Goal: Transaction & Acquisition: Purchase product/service

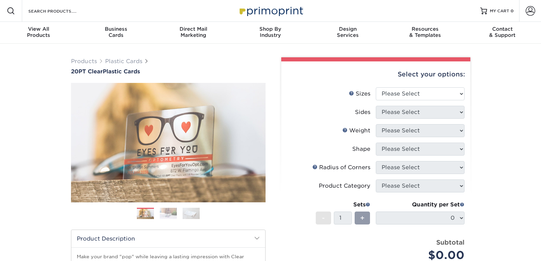
select select "2.00x3.50"
click at [376, 87] on select "Please Select 2" x 3.5" 2.12" x 3.375" 2.5" x 2.5"" at bounding box center [420, 93] width 89 height 13
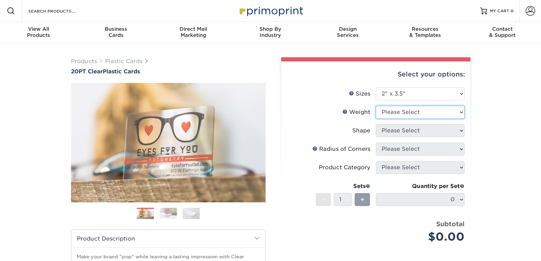
click at [396, 111] on select "Please Select 20PT Clear Plastic 20PT Clear Plastic" at bounding box center [420, 112] width 89 height 13
select select "20PT Clear Plastic"
click at [376, 106] on select "Please Select 20PT Clear Plastic 20PT Clear Plastic" at bounding box center [420, 112] width 89 height 13
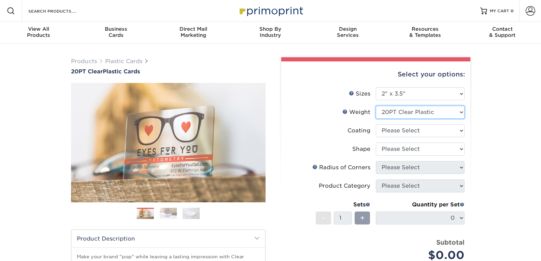
click at [424, 110] on select "Please Select 20PT Clear Plastic" at bounding box center [420, 112] width 89 height 13
click at [376, 106] on select "Please Select 20PT Clear Plastic" at bounding box center [420, 112] width 89 height 13
click at [413, 133] on select at bounding box center [420, 130] width 89 height 13
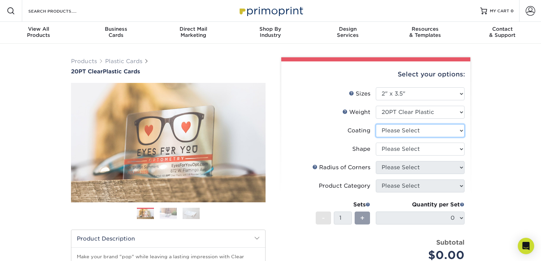
select select "3e7618de-abca-4bda-9f97-8b9129e913d8"
click at [376, 124] on select at bounding box center [420, 130] width 89 height 13
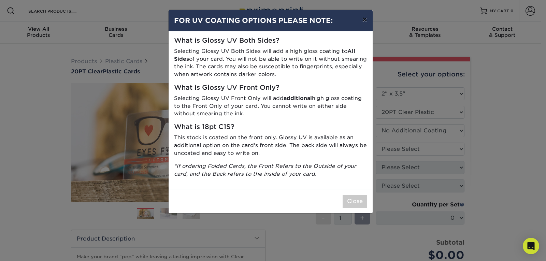
click at [362, 18] on button "×" at bounding box center [365, 19] width 16 height 19
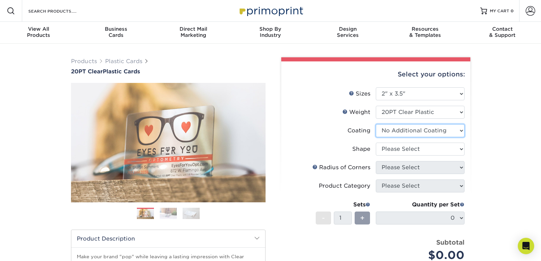
click at [425, 135] on select at bounding box center [420, 130] width 89 height 13
click at [425, 131] on select at bounding box center [420, 130] width 89 height 13
click at [413, 143] on select "Please Select Standard Oval" at bounding box center [420, 149] width 89 height 13
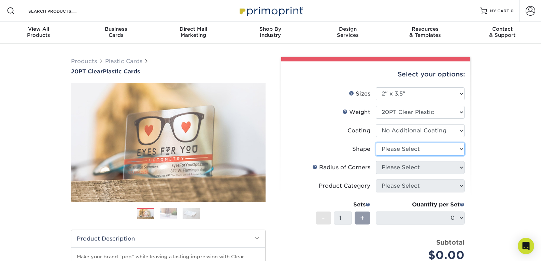
select select "standard"
click at [376, 143] on select "Please Select Standard Oval" at bounding box center [420, 149] width 89 height 13
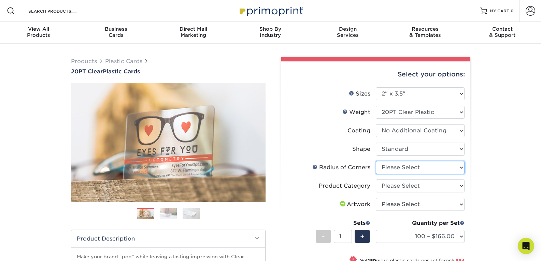
click at [405, 168] on select "Please Select Rounded 1/8" Rounded 1/4"" at bounding box center [420, 167] width 89 height 13
select select "479fbfe7-6a0c-4895-8c9a-81739b7486c9"
click at [376, 161] on select "Please Select Rounded 1/8" Rounded 1/4"" at bounding box center [420, 167] width 89 height 13
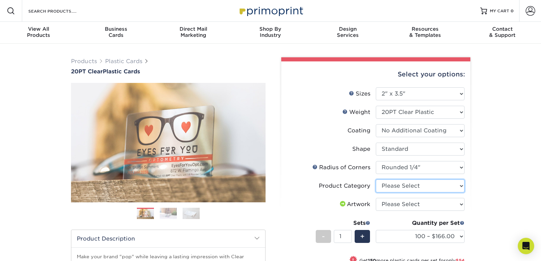
click at [403, 187] on select "Please Select Business Cards" at bounding box center [420, 186] width 89 height 13
click at [390, 212] on li "Artwork Please Select I will upload files I need a design - $100" at bounding box center [375, 207] width 177 height 18
click at [422, 186] on select "Please Select Business Cards" at bounding box center [420, 186] width 89 height 13
select select "3b5148f1-0588-4f88-a218-97bcfdce65c1"
click at [376, 180] on select "Please Select Business Cards" at bounding box center [420, 186] width 89 height 13
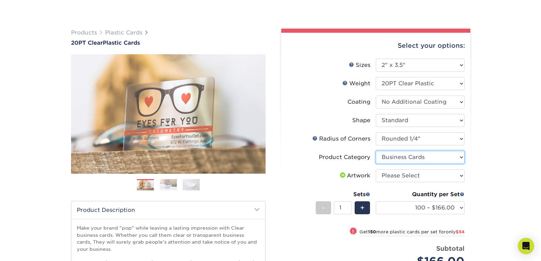
scroll to position [68, 0]
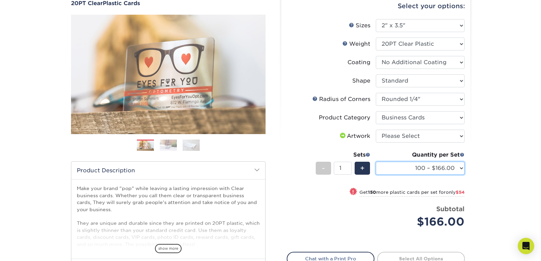
click at [415, 169] on select "100 – $166.00 250 – $220.00 500 – $272.00 1000 – $329.00 2500 – $771.00 5000 – …" at bounding box center [420, 168] width 89 height 13
select select "1000 – $329.00"
click at [376, 162] on select "100 – $166.00 250 – $220.00 500 – $272.00 1000 – $329.00 2500 – $771.00 5000 – …" at bounding box center [420, 168] width 89 height 13
click at [449, 162] on select "100 – $166.00 250 – $220.00 500 – $272.00 1000 – $329.00 2500 – $771.00 5000 – …" at bounding box center [420, 168] width 89 height 13
click at [450, 162] on select "100 – $166.00 250 – $220.00 500 – $272.00 1000 – $329.00 2500 – $771.00 5000 – …" at bounding box center [420, 168] width 89 height 13
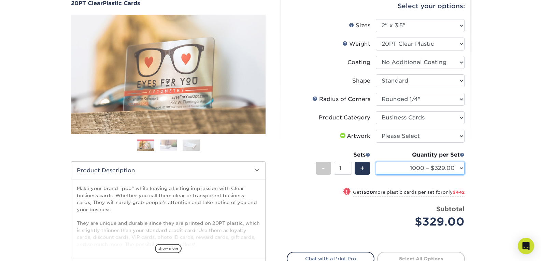
click at [450, 163] on select "100 – $166.00 250 – $220.00 500 – $272.00 1000 – $329.00 2500 – $771.00 5000 – …" at bounding box center [420, 168] width 89 height 13
click at [450, 164] on select "100 – $166.00 250 – $220.00 500 – $272.00 1000 – $329.00 2500 – $771.00 5000 – …" at bounding box center [420, 168] width 89 height 13
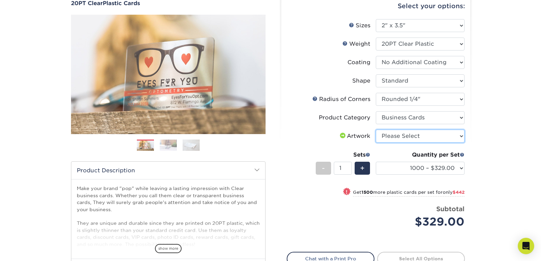
click at [442, 136] on select "Please Select I will upload files I need a design - $100" at bounding box center [420, 136] width 89 height 13
select select "upload"
click at [376, 130] on select "Please Select I will upload files I need a design - $100" at bounding box center [420, 136] width 89 height 13
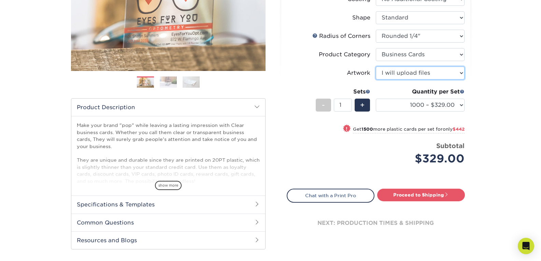
scroll to position [137, 0]
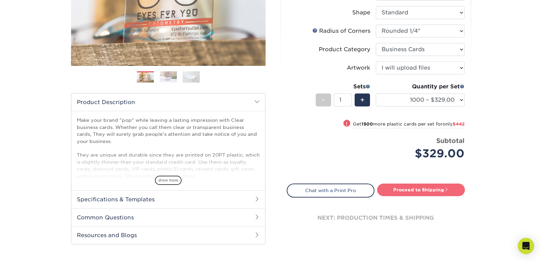
click at [450, 188] on link "Proceed to Shipping" at bounding box center [421, 190] width 88 height 12
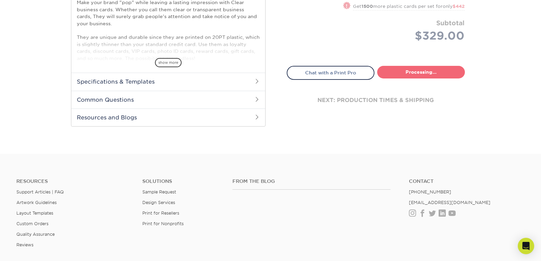
select select "92536a55-fa04-457d-a678-f02d9145c51d"
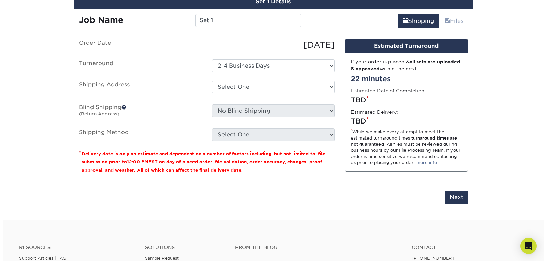
scroll to position [416, 0]
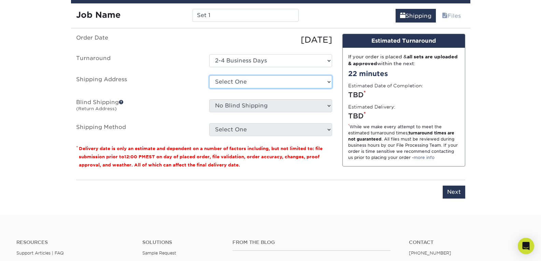
click at [236, 81] on select "Select One + Add New Address - Login" at bounding box center [270, 81] width 123 height 13
select select "newaddress"
click at [209, 75] on select "Select One + Add New Address - Login" at bounding box center [270, 81] width 123 height 13
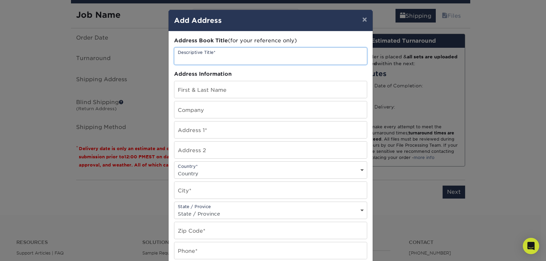
click at [250, 58] on input "text" at bounding box center [270, 56] width 193 height 17
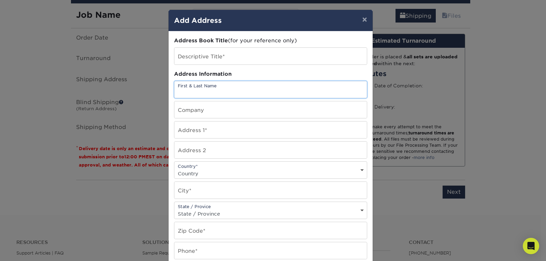
click at [240, 87] on input "text" at bounding box center [270, 89] width 193 height 17
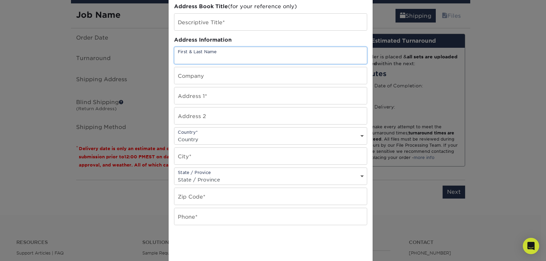
scroll to position [0, 0]
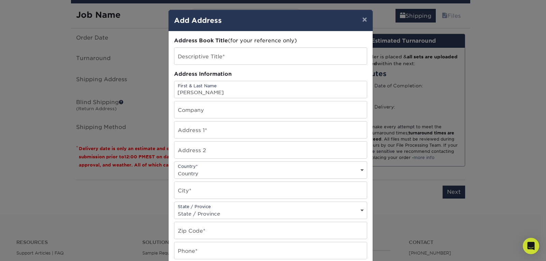
click at [300, 98] on div "First & Last Name [PERSON_NAME]" at bounding box center [270, 89] width 193 height 17
click at [300, 98] on div "Address Book Title (for your reference only) Descriptive Title* Address Informa…" at bounding box center [270, 184] width 193 height 295
click at [305, 90] on input "[PERSON_NAME]" at bounding box center [270, 89] width 193 height 17
type input "[PERSON_NAME]"
type input "HELPS [PERSON_NAME]"
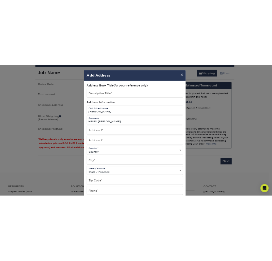
scroll to position [407, 0]
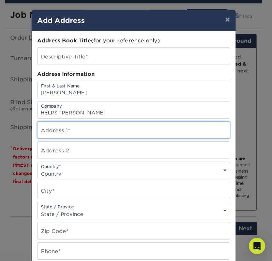
click at [85, 127] on input "text" at bounding box center [134, 130] width 193 height 17
paste input "[STREET_ADDRESS][PERSON_NAME]"
type input "[STREET_ADDRESS][PERSON_NAME]"
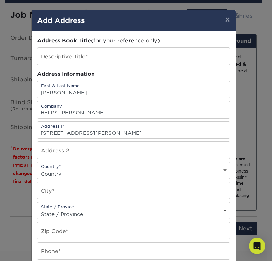
click at [63, 169] on select "Country [GEOGRAPHIC_DATA] [GEOGRAPHIC_DATA] ----------------------------- [GEOG…" at bounding box center [134, 174] width 193 height 10
select select "US"
click at [38, 169] on select "Country [GEOGRAPHIC_DATA] [GEOGRAPHIC_DATA] ----------------------------- [GEOG…" at bounding box center [134, 174] width 193 height 10
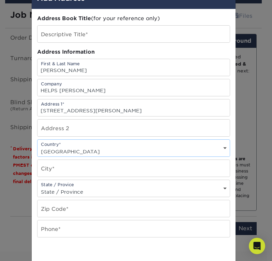
scroll to position [34, 0]
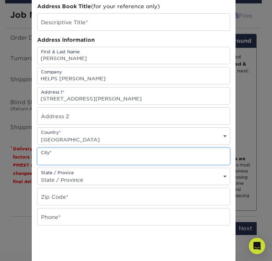
click at [65, 156] on input "text" at bounding box center [134, 156] width 193 height 17
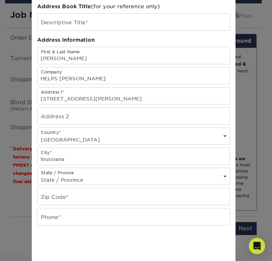
click at [124, 131] on div "Country* Country [GEOGRAPHIC_DATA] [GEOGRAPHIC_DATA] --------------------------…" at bounding box center [133, 135] width 193 height 17
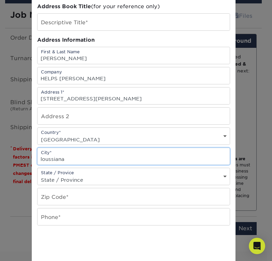
click at [80, 155] on input "loussiana" at bounding box center [134, 156] width 193 height 17
click at [79, 155] on input "loussiana" at bounding box center [134, 156] width 193 height 17
type input "[GEOGRAPHIC_DATA]"
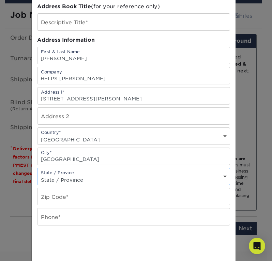
click at [94, 174] on div "State / Provice State / Province [US_STATE] [US_STATE] [US_STATE] [US_STATE] [U…" at bounding box center [133, 176] width 193 height 17
click at [96, 183] on select "State / Province [US_STATE] [US_STATE] [US_STATE] [US_STATE] [US_STATE] [US_STA…" at bounding box center [134, 180] width 193 height 10
select select "LA"
click at [38, 175] on select "State / Province [US_STATE] [US_STATE] [US_STATE] [US_STATE] [US_STATE] [US_STA…" at bounding box center [134, 180] width 193 height 10
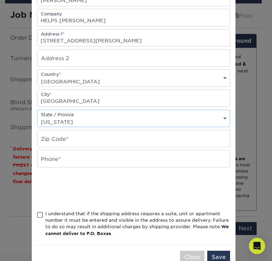
scroll to position [102, 0]
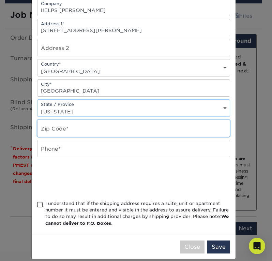
click at [78, 131] on input "text" at bounding box center [134, 128] width 193 height 17
click at [71, 133] on input "text" at bounding box center [134, 128] width 193 height 17
paste input "70130"
type input "70130"
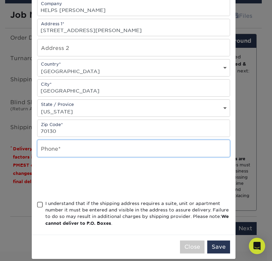
click at [57, 145] on input "text" at bounding box center [134, 148] width 193 height 17
click at [60, 140] on input "text" at bounding box center [134, 148] width 193 height 17
paste input "70130"
click at [70, 152] on input "70130" at bounding box center [134, 148] width 193 height 17
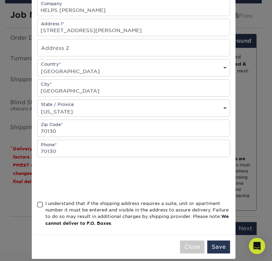
click at [59, 138] on div "Address Book Title (for your reference only) Descriptive Title* Address Informa…" at bounding box center [133, 81] width 193 height 295
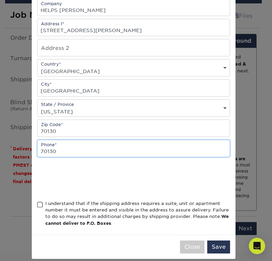
click at [56, 146] on input "70130" at bounding box center [134, 148] width 193 height 17
paste input "[PHONE_NUMBER]"
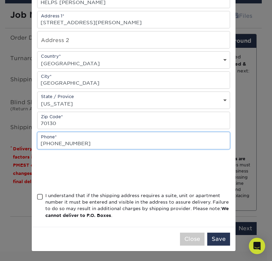
type input "[PHONE_NUMBER]"
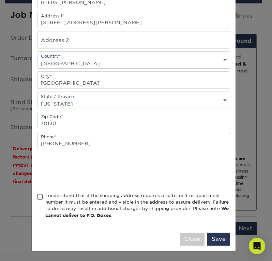
click at [37, 198] on span at bounding box center [40, 197] width 6 height 6
click at [0, 0] on input "I understand that if the shipping address requires a suite, unit or apartment n…" at bounding box center [0, 0] width 0 height 0
click at [37, 198] on span at bounding box center [40, 197] width 6 height 6
click at [0, 0] on input "I understand that if the shipping address requires a suite, unit or apartment n…" at bounding box center [0, 0] width 0 height 0
click at [37, 197] on span at bounding box center [40, 197] width 6 height 6
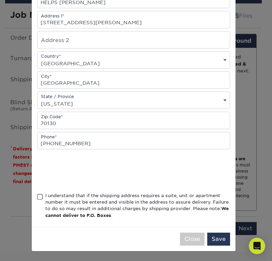
click at [0, 0] on input "I understand that if the shipping address requires a suite, unit or apartment n…" at bounding box center [0, 0] width 0 height 0
click at [224, 237] on button "Save" at bounding box center [219, 238] width 23 height 13
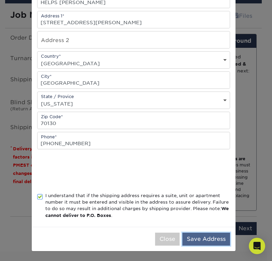
click at [211, 236] on button "Save Address" at bounding box center [207, 238] width 48 height 13
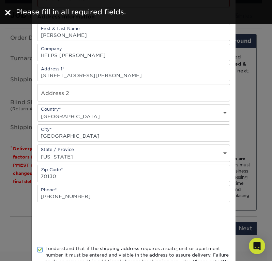
scroll to position [9, 0]
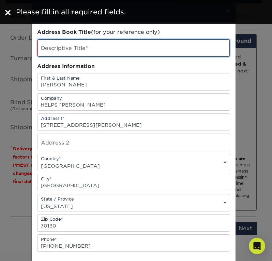
click at [78, 49] on input "text" at bounding box center [134, 47] width 193 height 17
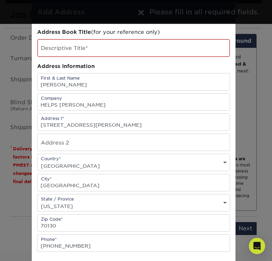
click at [126, 58] on div "Address Book Title (for your reference only) Descriptive Title* Address Informa…" at bounding box center [133, 175] width 193 height 295
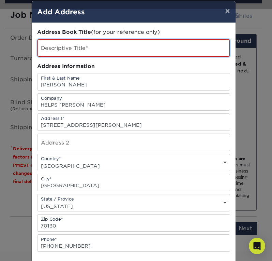
click at [138, 42] on input "text" at bounding box center [134, 47] width 193 height 17
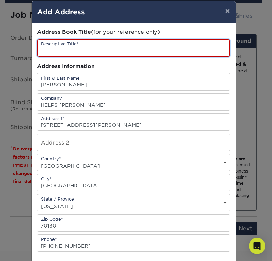
paste input "[GEOGRAPHIC_DATA] [GEOGRAPHIC_DATA]"
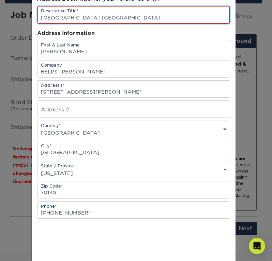
scroll to position [111, 0]
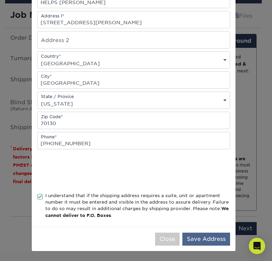
type input "[GEOGRAPHIC_DATA] [GEOGRAPHIC_DATA]"
click at [212, 234] on button "Save Address" at bounding box center [207, 238] width 48 height 13
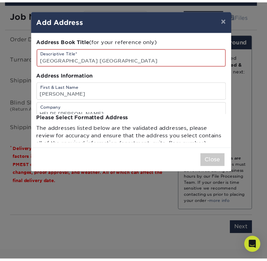
scroll to position [0, 0]
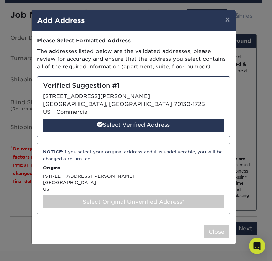
click at [144, 124] on div "Select Verified Address" at bounding box center [134, 124] width 182 height 13
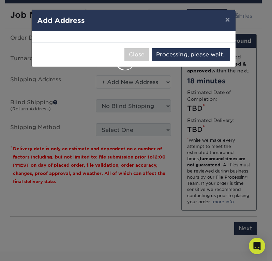
select select "285990"
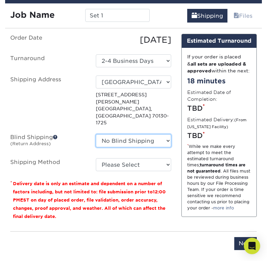
click at [150, 134] on select "No Blind Shipping + Add New Address" at bounding box center [133, 140] width 75 height 13
click at [81, 134] on label "Blind Shipping (Return Address)" at bounding box center [48, 142] width 86 height 16
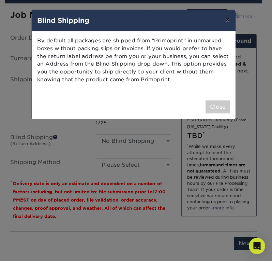
click at [230, 20] on button "×" at bounding box center [228, 19] width 16 height 19
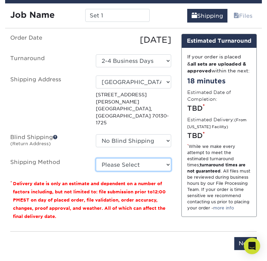
click at [126, 158] on select "Please Select Ground Shipping (+$8.96) 3 Day Shipping Service (+$27.07) 2 Day A…" at bounding box center [133, 164] width 75 height 13
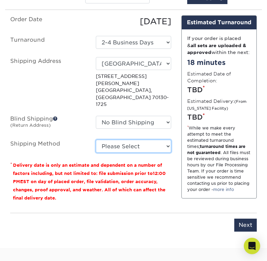
scroll to position [441, 0]
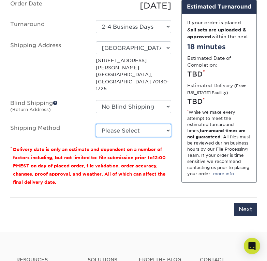
click at [144, 124] on select "Please Select Ground Shipping (+$8.96) 3 Day Shipping Service (+$27.07) 2 Day A…" at bounding box center [133, 130] width 75 height 13
select select "03"
click at [96, 124] on select "Please Select Ground Shipping (+$8.96) 3 Day Shipping Service (+$27.07) 2 Day A…" at bounding box center [133, 130] width 75 height 13
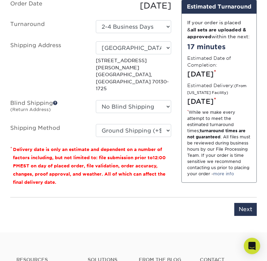
click at [57, 179] on div "Order Date [DATE] [GEOGRAPHIC_DATA] Select One 2-4 Business Days Shipping Addre…" at bounding box center [90, 96] width 171 height 192
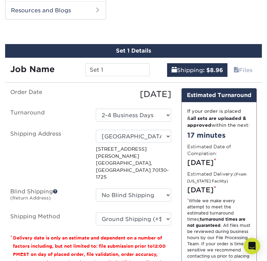
scroll to position [339, 0]
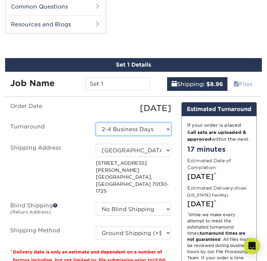
click at [150, 128] on select "Select One 2-4 Business Days" at bounding box center [133, 129] width 75 height 13
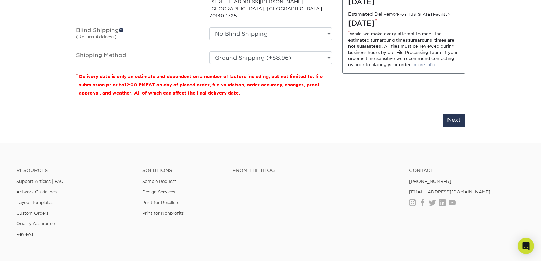
scroll to position [509, 0]
click at [443, 107] on div "Please enter job name and select desired turnaround time, shipping address and …" at bounding box center [270, 116] width 389 height 19
click at [450, 113] on input "Next" at bounding box center [454, 119] width 23 height 13
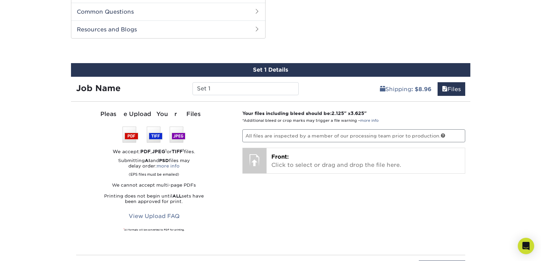
scroll to position [339, 0]
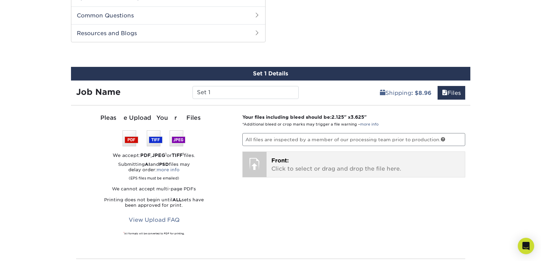
click at [252, 169] on div at bounding box center [255, 164] width 24 height 24
click at [294, 158] on p "Front: Click to select or drag and drop the file here." at bounding box center [365, 165] width 189 height 16
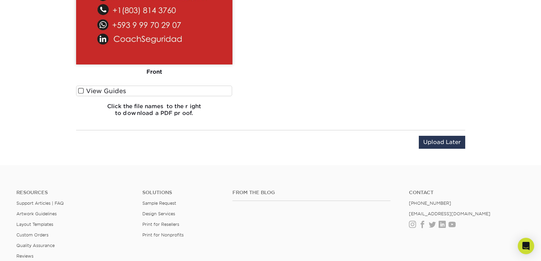
scroll to position [680, 0]
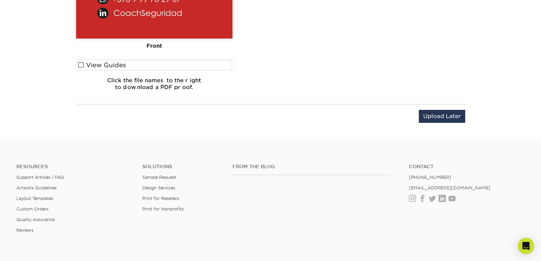
click at [87, 65] on label "View Guides" at bounding box center [154, 65] width 156 height 11
click at [0, 0] on input "View Guides" at bounding box center [0, 0] width 0 height 0
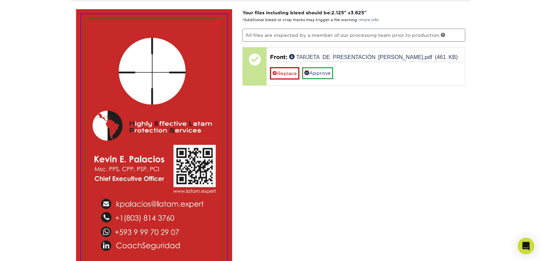
scroll to position [426, 0]
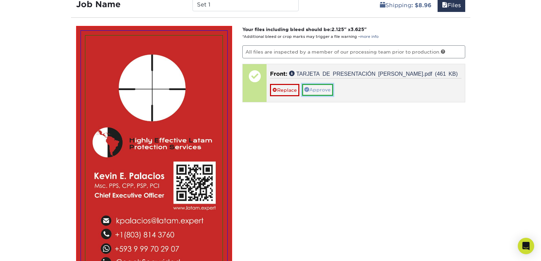
click at [319, 91] on link "Approve" at bounding box center [317, 90] width 31 height 12
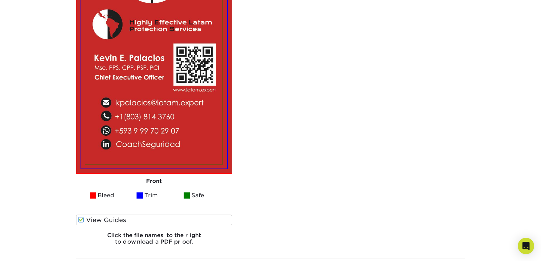
scroll to position [597, 0]
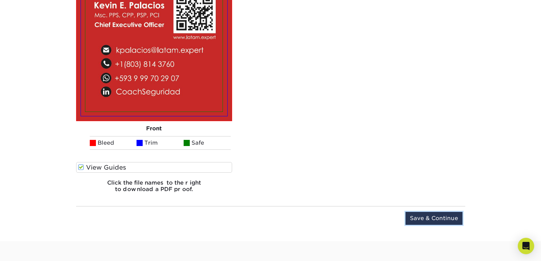
click at [434, 216] on input "Save & Continue" at bounding box center [433, 218] width 57 height 13
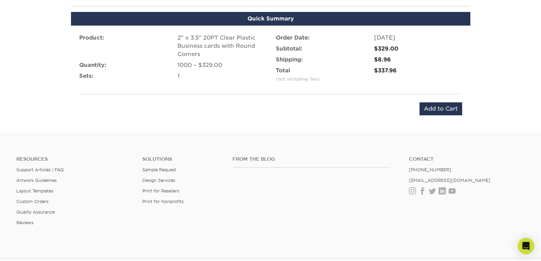
scroll to position [405, 0]
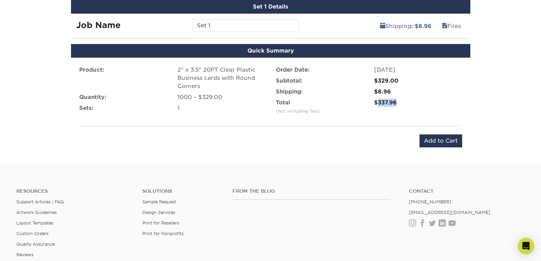
drag, startPoint x: 379, startPoint y: 102, endPoint x: 403, endPoint y: 101, distance: 25.0
click at [403, 101] on div "$337.96" at bounding box center [418, 103] width 88 height 8
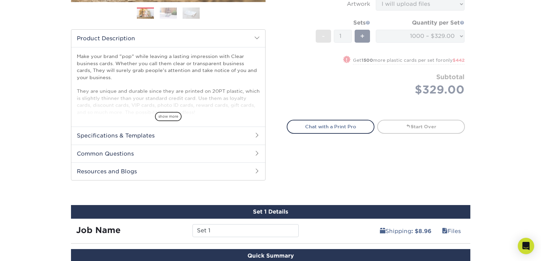
scroll to position [375, 0]
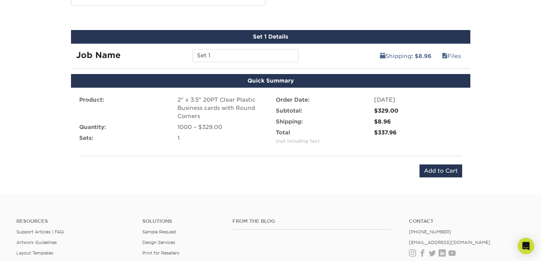
click at [316, 147] on li "Total (not including Tax): $337.96" at bounding box center [369, 138] width 197 height 19
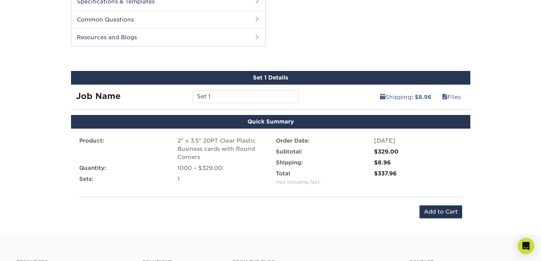
scroll to position [341, 0]
